Goal: Check status: Check status

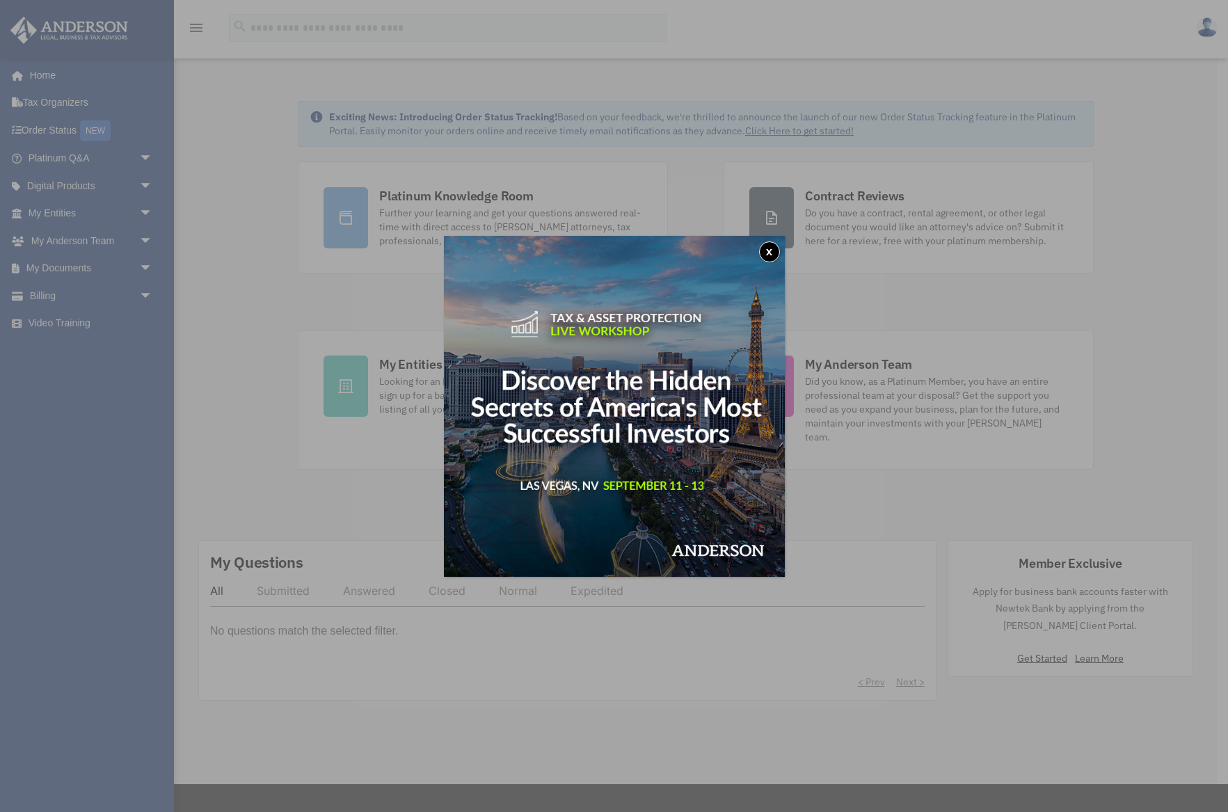
click at [769, 250] on button "x" at bounding box center [769, 251] width 21 height 21
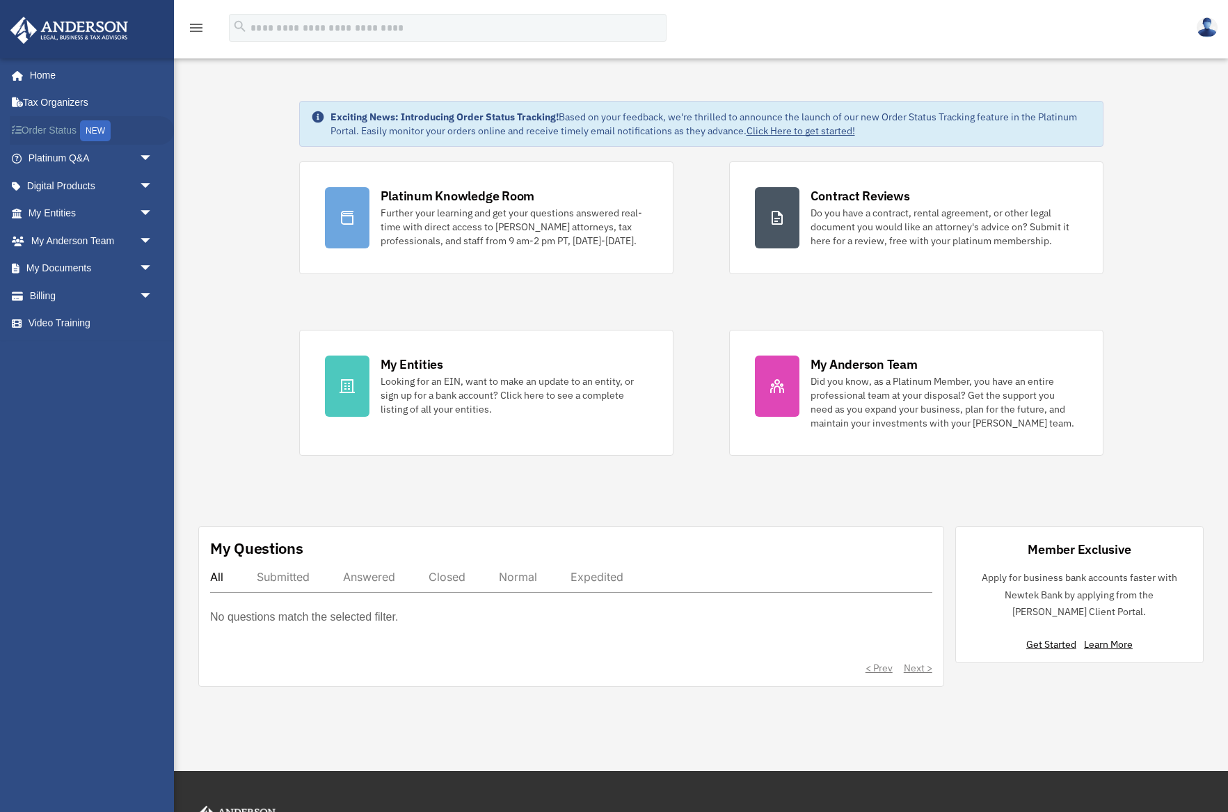
click at [72, 129] on link "Order Status NEW" at bounding box center [92, 130] width 164 height 29
click at [145, 267] on span "arrow_drop_down" at bounding box center [153, 269] width 28 height 29
click at [55, 294] on link "Box" at bounding box center [96, 296] width 154 height 28
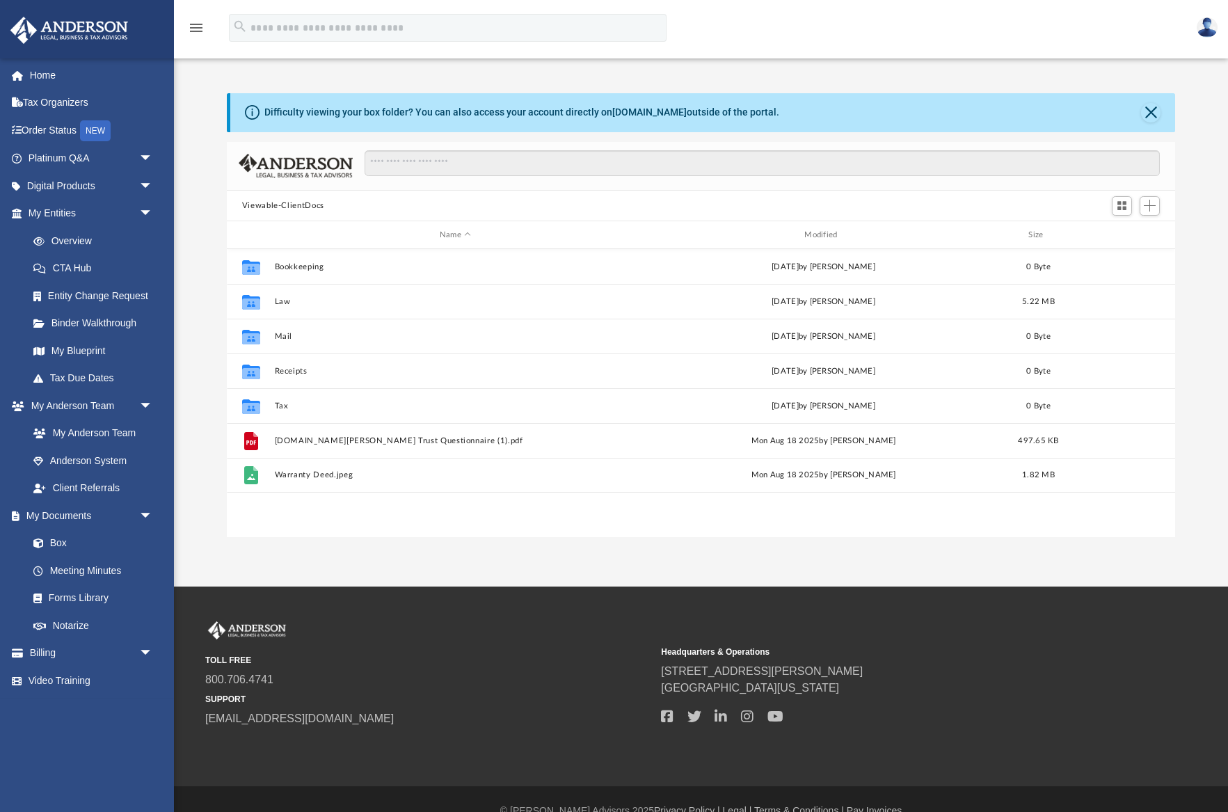
scroll to position [316, 948]
